Goal: Transaction & Acquisition: Obtain resource

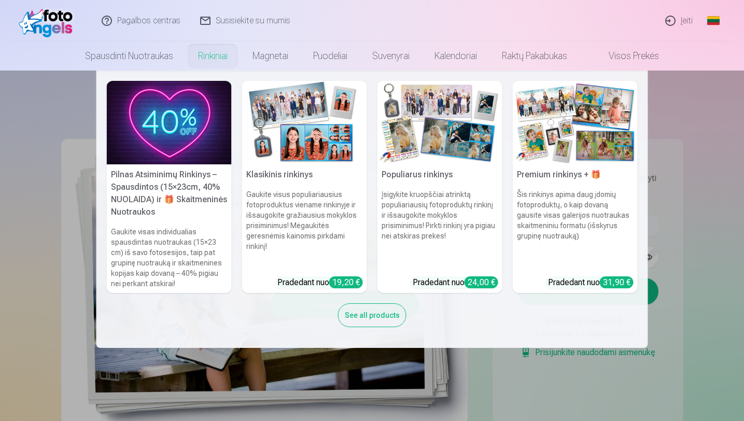
click at [223, 61] on link "Rinkiniai" at bounding box center [213, 55] width 54 height 29
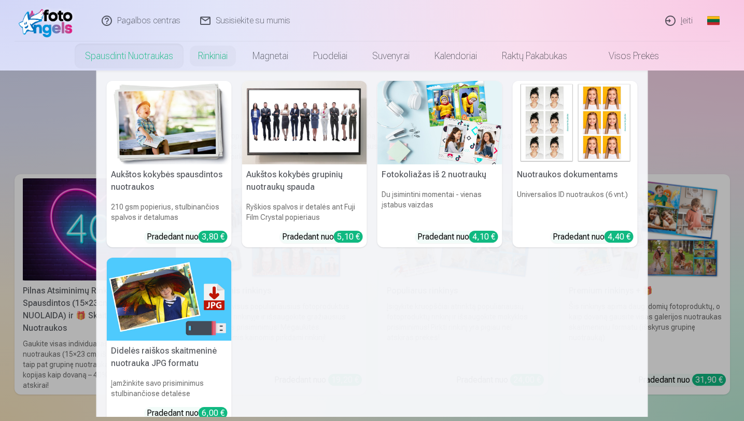
click at [154, 56] on link "Spausdinti nuotraukas" at bounding box center [129, 55] width 113 height 29
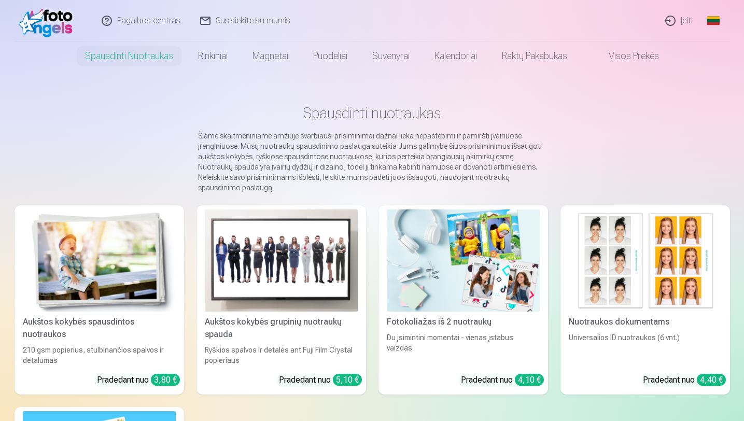
click at [631, 262] on img at bounding box center [645, 260] width 153 height 102
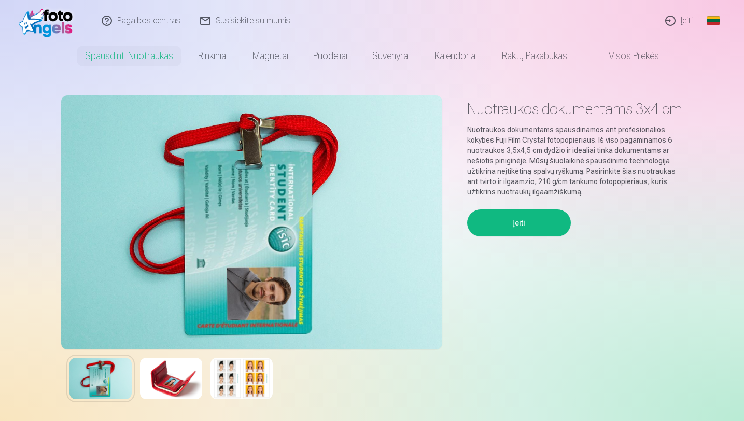
click at [631, 262] on div "Įeiti" at bounding box center [575, 311] width 216 height 204
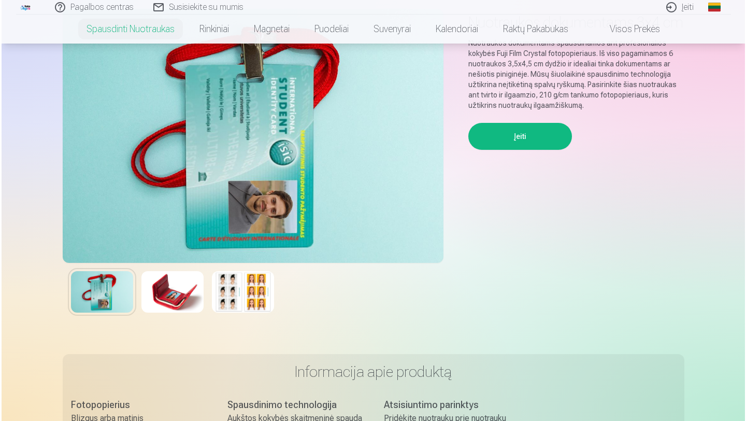
scroll to position [83, 0]
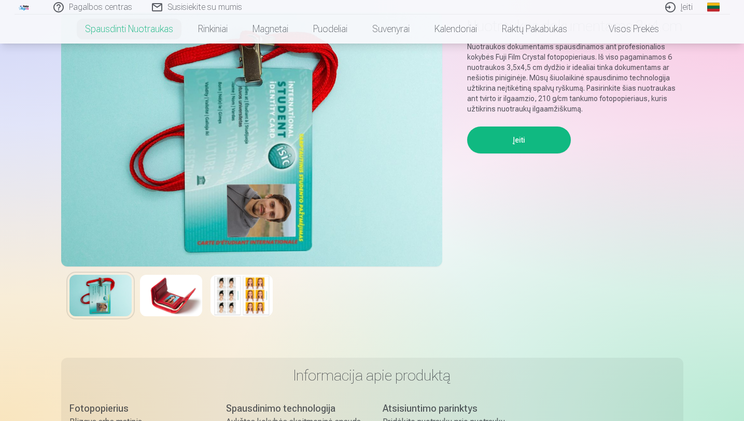
click at [521, 153] on button "Įeiti" at bounding box center [519, 139] width 104 height 27
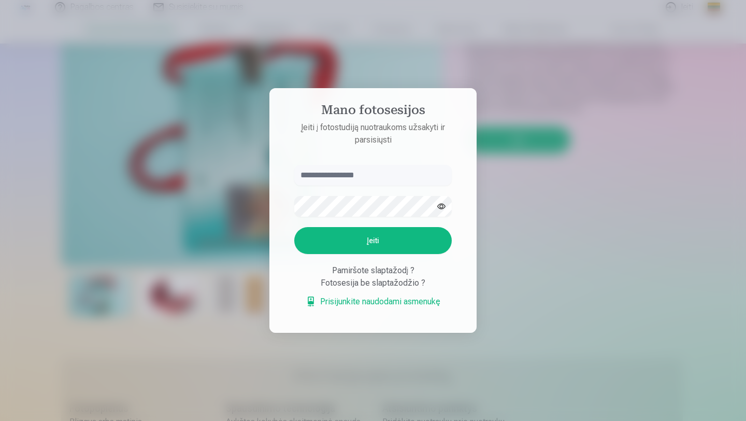
click at [379, 303] on link "Prisijunkite naudodami asmenukę" at bounding box center [373, 301] width 135 height 12
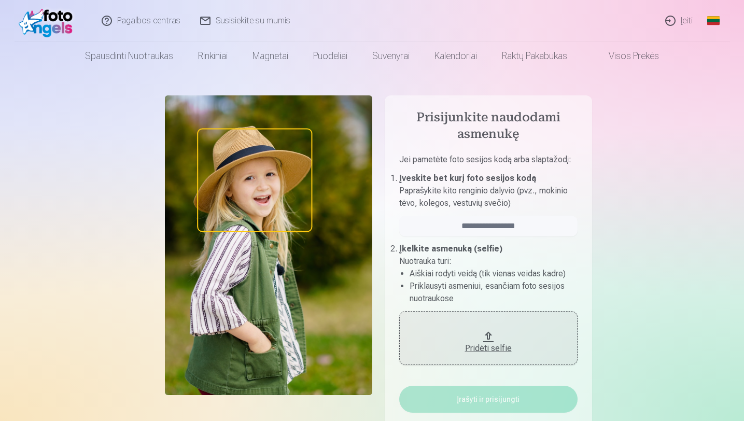
click at [504, 174] on b "Įveskite bet kurį foto sesijos kodą" at bounding box center [467, 178] width 137 height 10
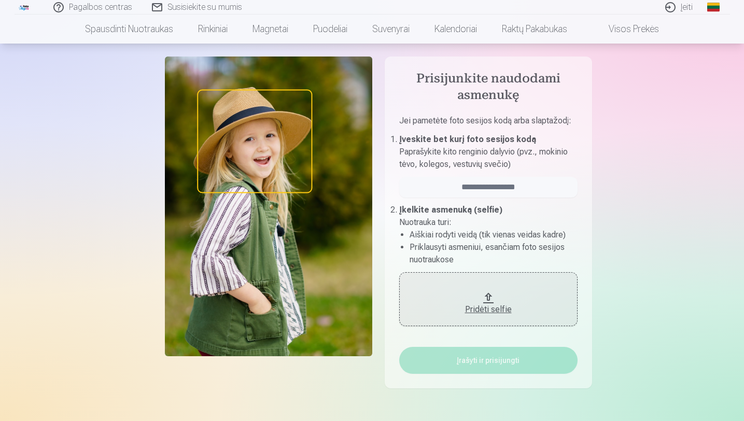
scroll to position [21, 0]
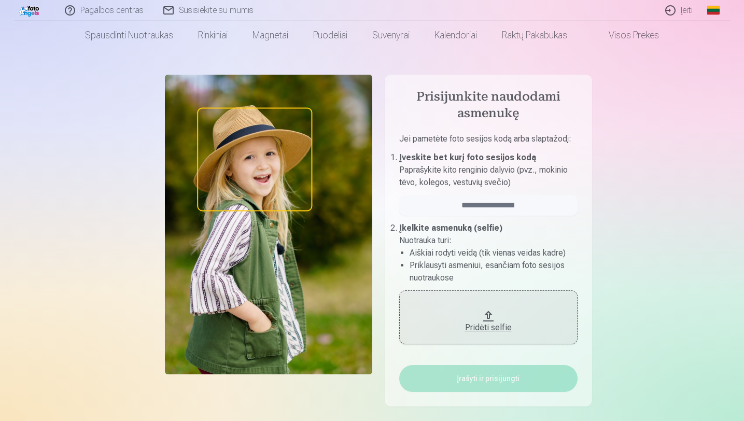
click at [512, 235] on p "Nuotrauka turi :" at bounding box center [488, 240] width 178 height 12
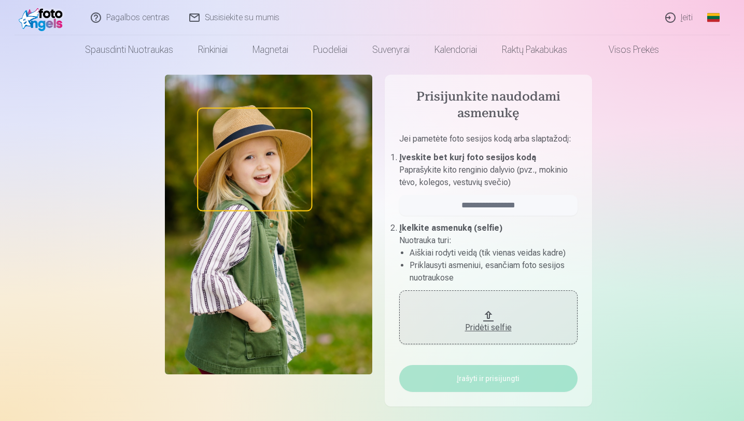
scroll to position [0, 0]
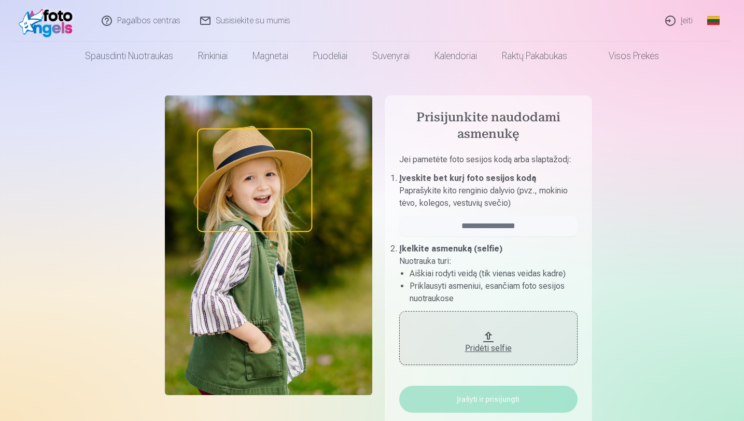
click at [672, 25] on link "Įeiti" at bounding box center [679, 20] width 47 height 41
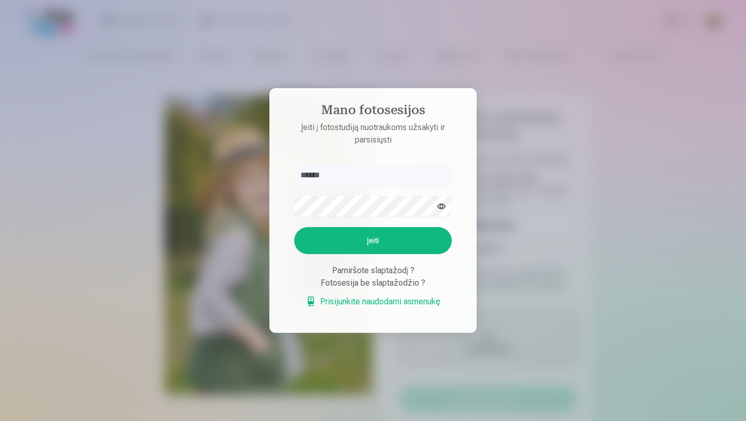
type input "******"
click at [387, 238] on button "Įeiti" at bounding box center [373, 240] width 158 height 27
click at [367, 306] on link "Prisijunkite naudodami asmenukę" at bounding box center [373, 301] width 135 height 12
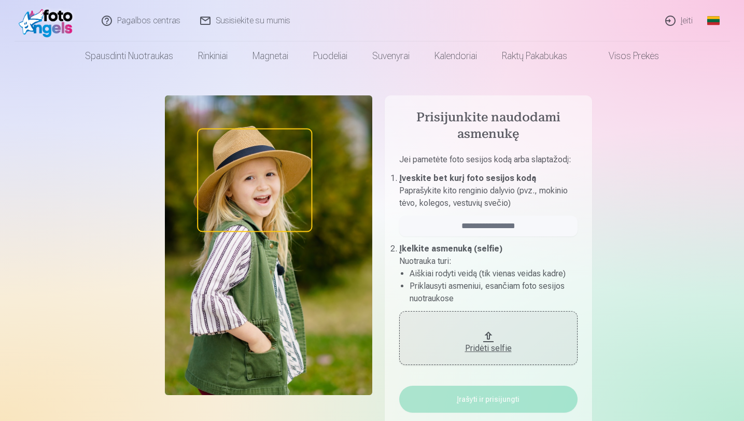
click at [475, 171] on p "Jei pametėte foto sesijos kodą arba slaptažodį :" at bounding box center [488, 162] width 178 height 19
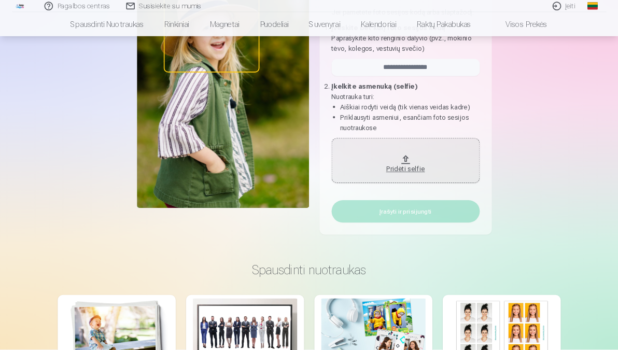
scroll to position [145, 0]
click at [503, 84] on input "email" at bounding box center [488, 80] width 178 height 21
type input "******"
click at [490, 183] on button "Pridėti selfie" at bounding box center [488, 193] width 178 height 54
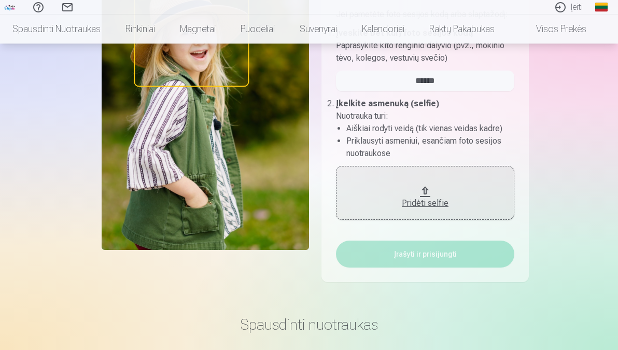
click at [427, 188] on button "Pridėti selfie" at bounding box center [425, 193] width 178 height 54
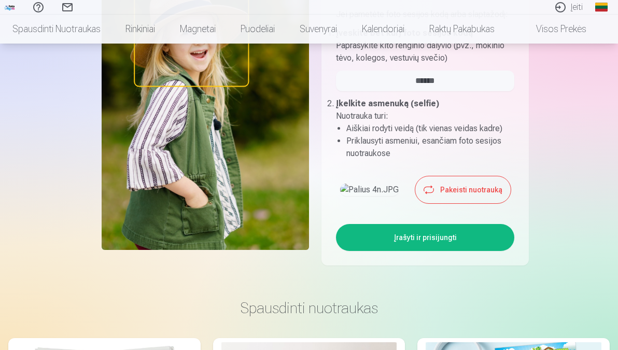
click at [439, 203] on div "Pakeisti nuotrauką" at bounding box center [425, 189] width 178 height 27
click at [427, 251] on button "Įrašyti ir prisijungti" at bounding box center [425, 237] width 178 height 27
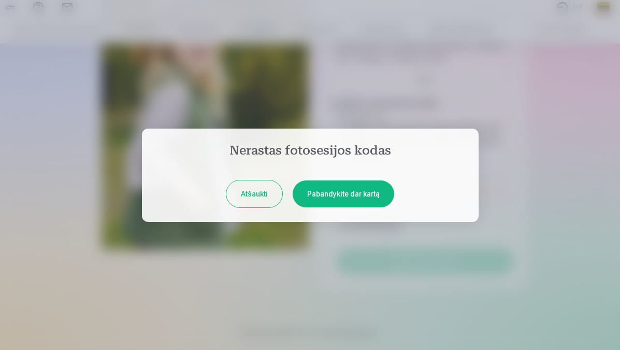
click at [351, 199] on button "Pabandykite dar kartą" at bounding box center [344, 193] width 102 height 27
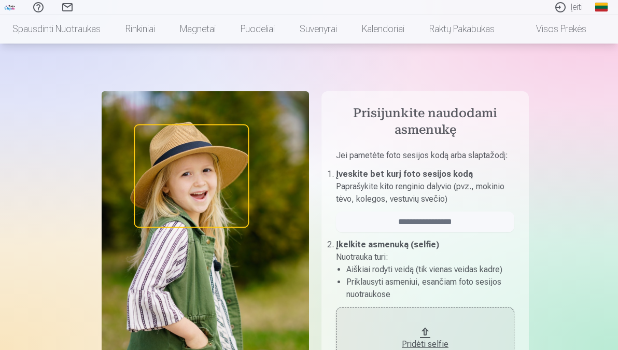
scroll to position [0, 0]
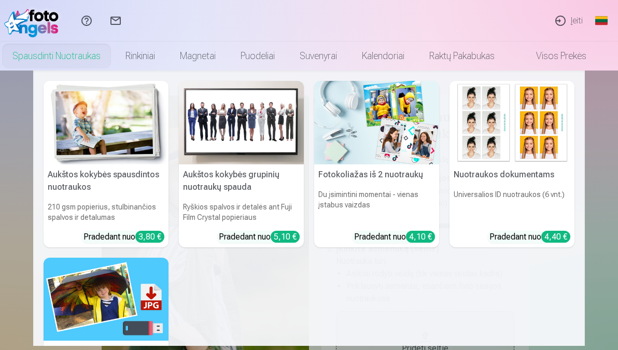
click at [510, 159] on img at bounding box center [511, 122] width 125 height 83
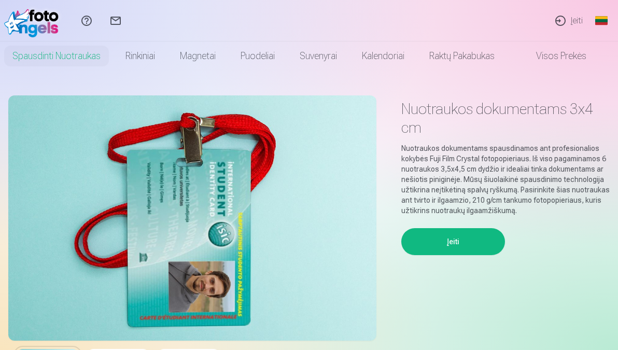
click at [472, 239] on button "Įeiti" at bounding box center [453, 241] width 104 height 27
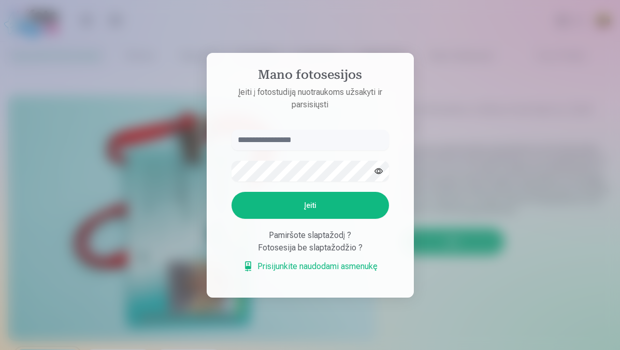
click at [328, 247] on div "Fotosesija be slaptažodžio ?" at bounding box center [311, 248] width 158 height 12
click at [305, 233] on div "Pamiršote slaptažodį ?" at bounding box center [311, 235] width 158 height 12
click at [296, 249] on div "Fotosesija be slaptažodžio ?" at bounding box center [311, 248] width 158 height 12
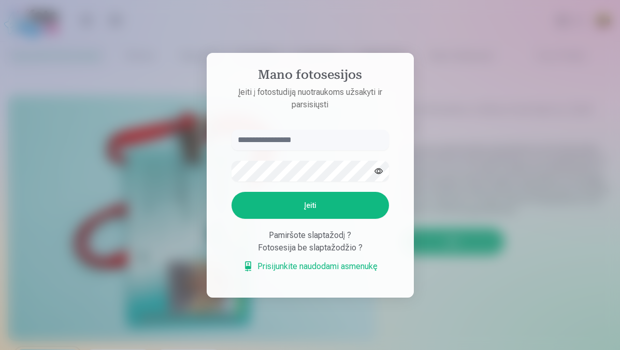
click at [290, 265] on link "Prisijunkite naudodami asmenukę" at bounding box center [310, 266] width 135 height 12
